Goal: Transaction & Acquisition: Purchase product/service

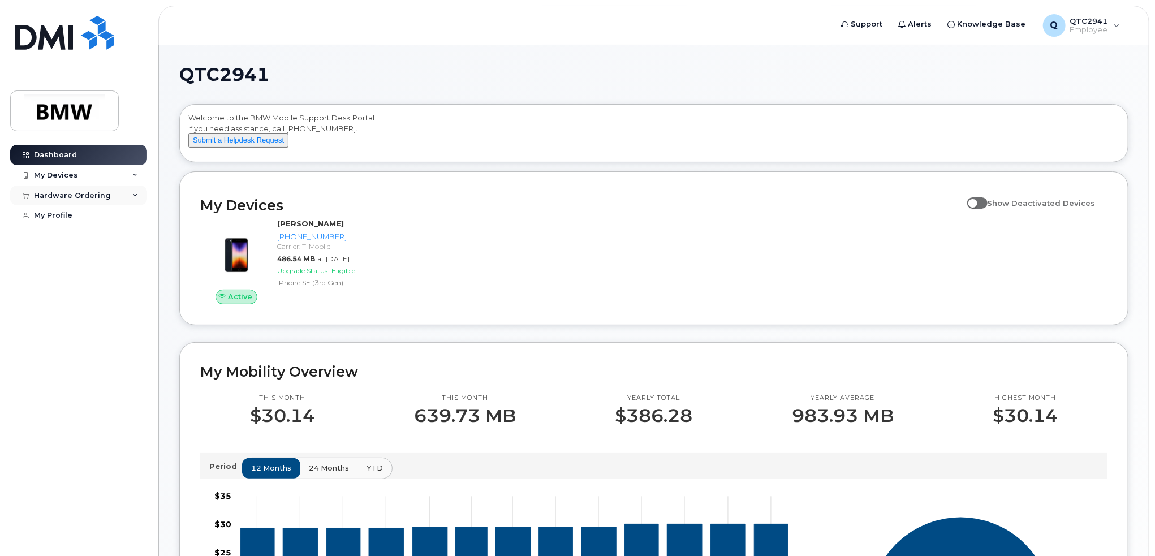
click at [111, 195] on div "Hardware Ordering" at bounding box center [78, 196] width 137 height 20
click at [128, 181] on div "My Devices" at bounding box center [78, 175] width 137 height 20
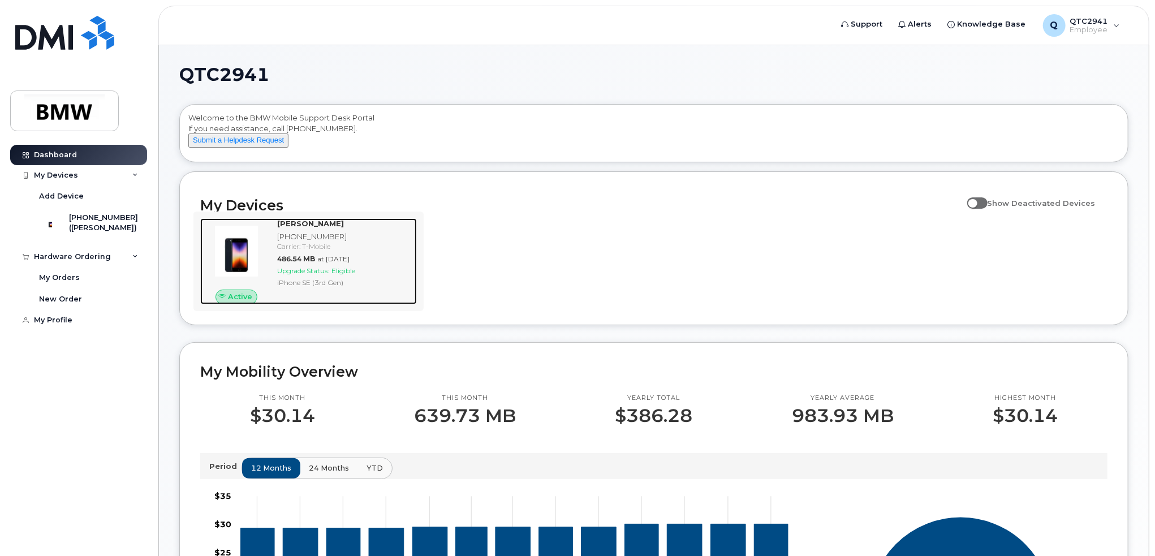
click at [337, 251] on div "Carrier: T-Mobile" at bounding box center [344, 247] width 135 height 10
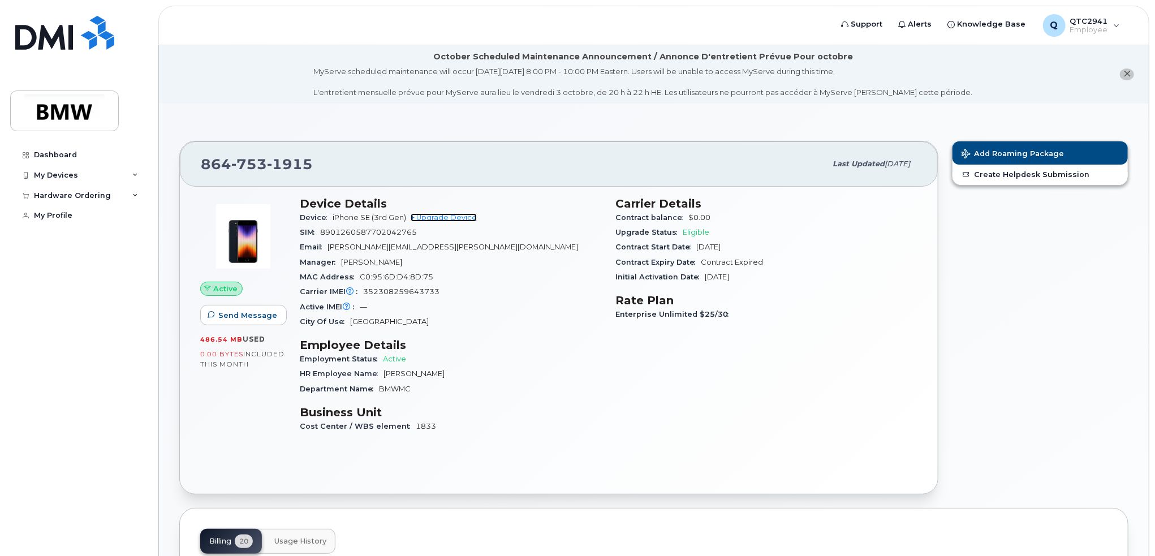
click at [434, 217] on link "+ Upgrade Device" at bounding box center [444, 217] width 66 height 8
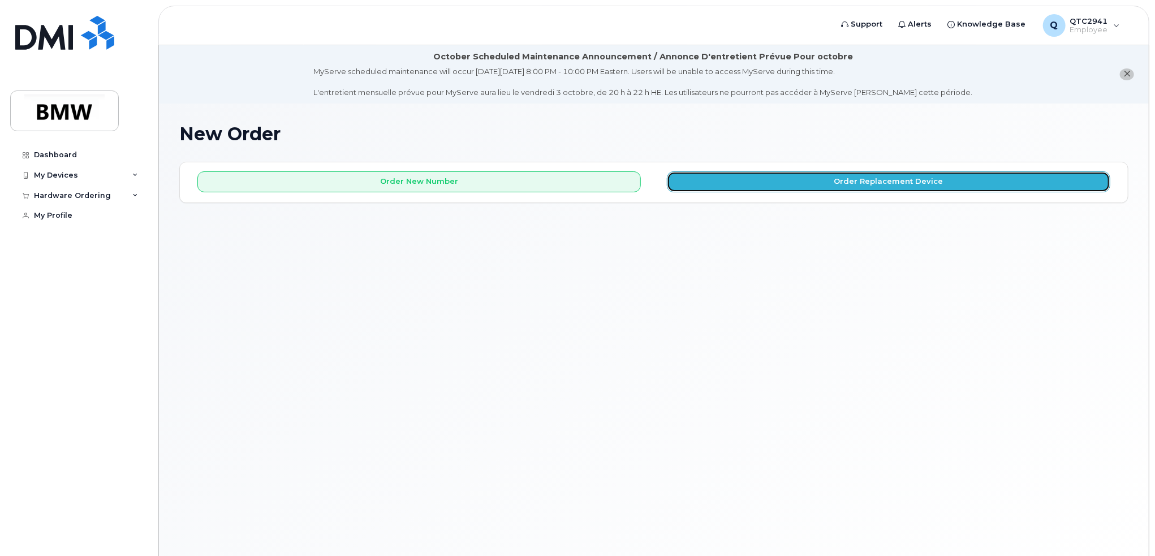
click at [833, 181] on button "Order Replacement Device" at bounding box center [888, 181] width 443 height 21
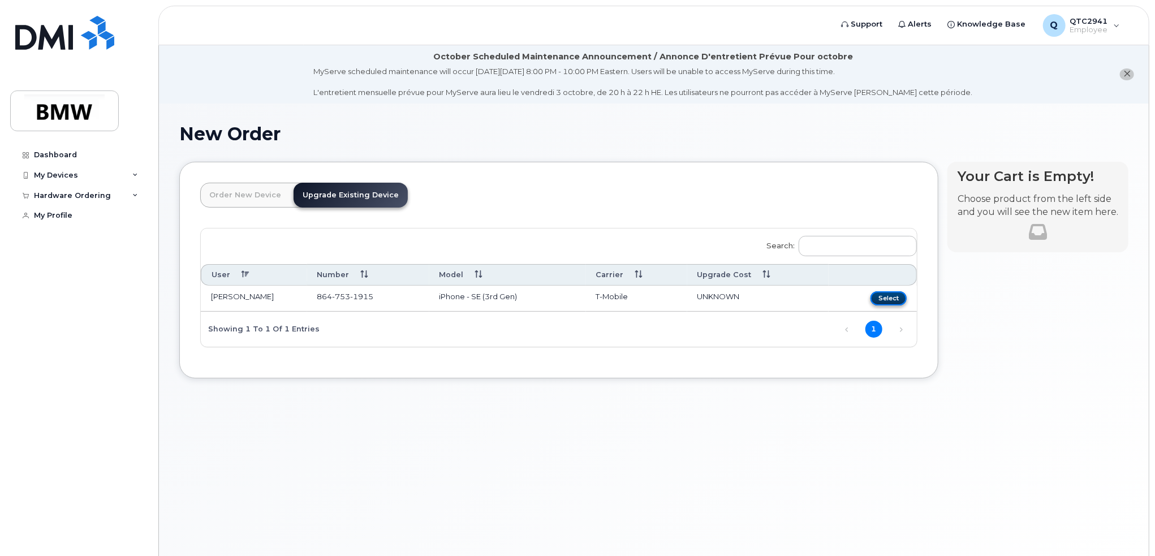
click at [885, 291] on button "Select" at bounding box center [889, 298] width 36 height 14
